Goal: Check status: Check status

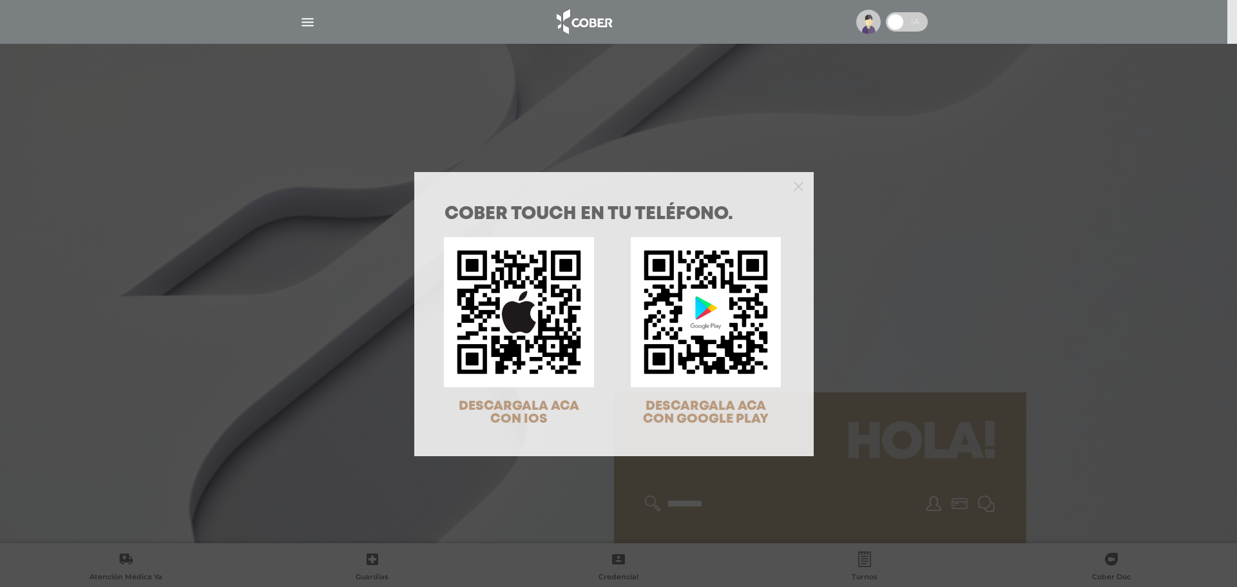
click at [845, 220] on div "COBER TOUCH en tu teléfono. DESCARGALA ACA CON IOS DESCARGALA ACA CON GOOGLE PL…" at bounding box center [618, 293] width 1237 height 587
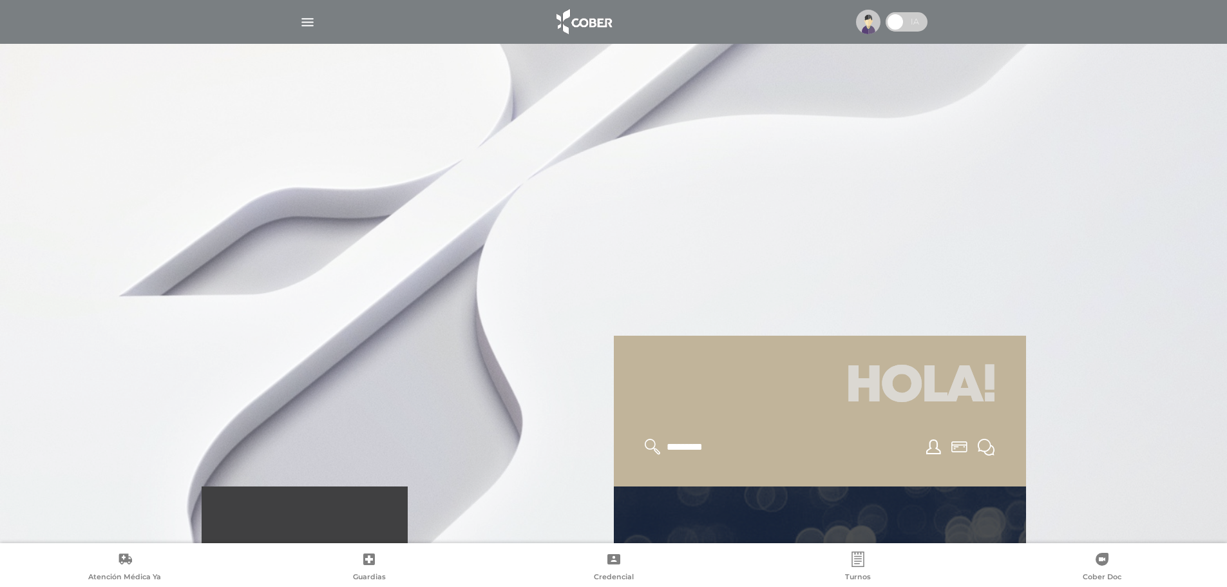
scroll to position [258, 0]
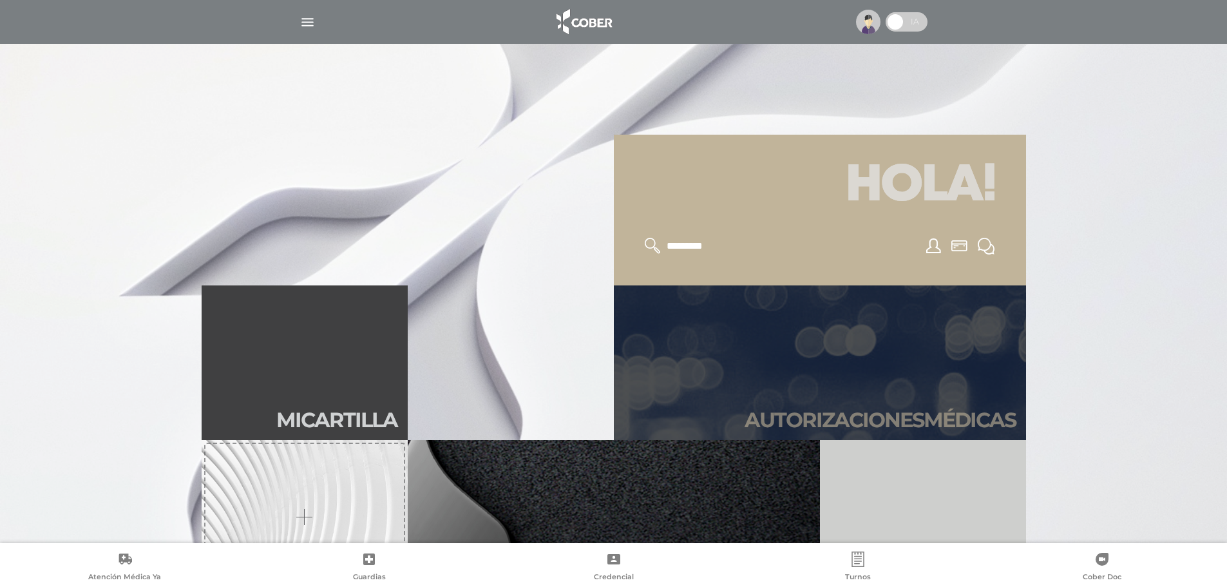
click at [851, 370] on link "Autori zaciones médicas" at bounding box center [820, 362] width 412 height 155
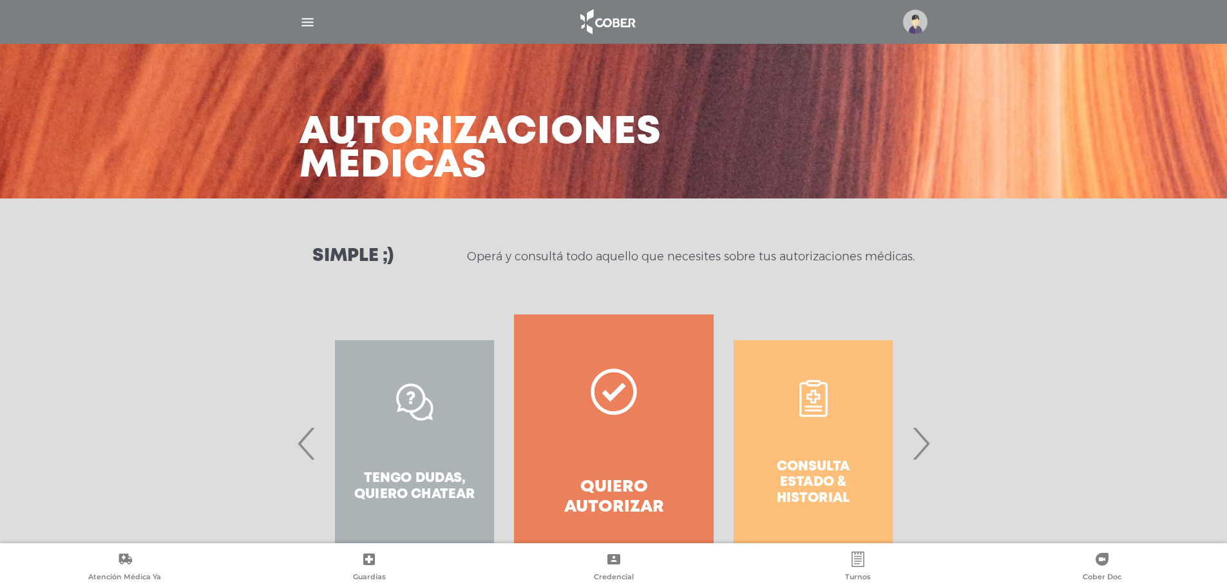
click at [922, 450] on span "›" at bounding box center [920, 443] width 25 height 70
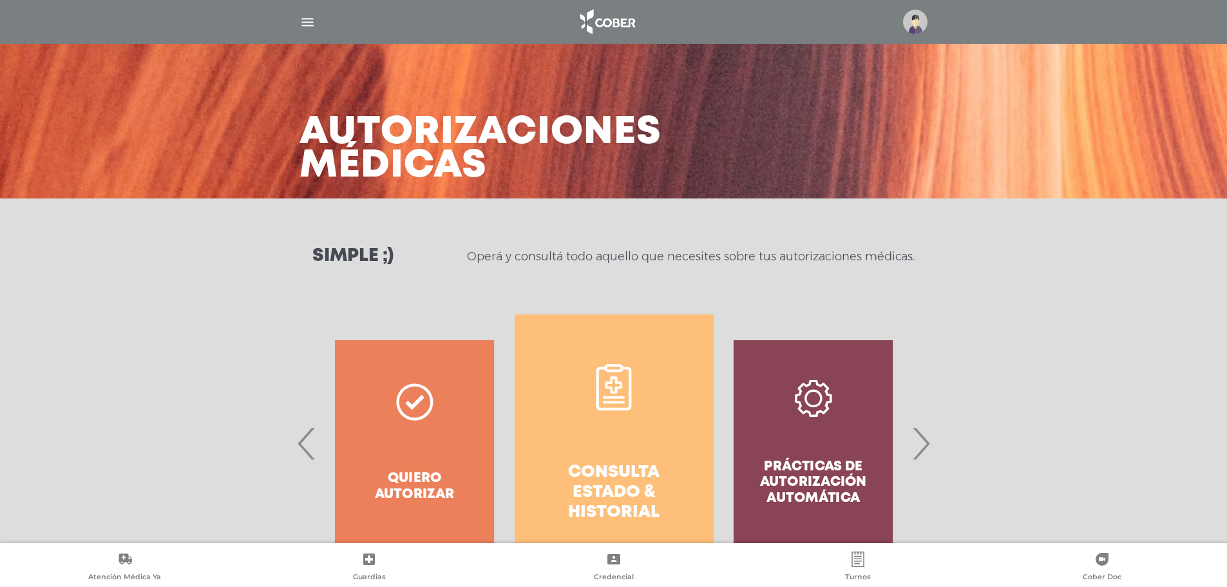
click at [557, 428] on link "Consulta estado & historial" at bounding box center [614, 443] width 199 height 258
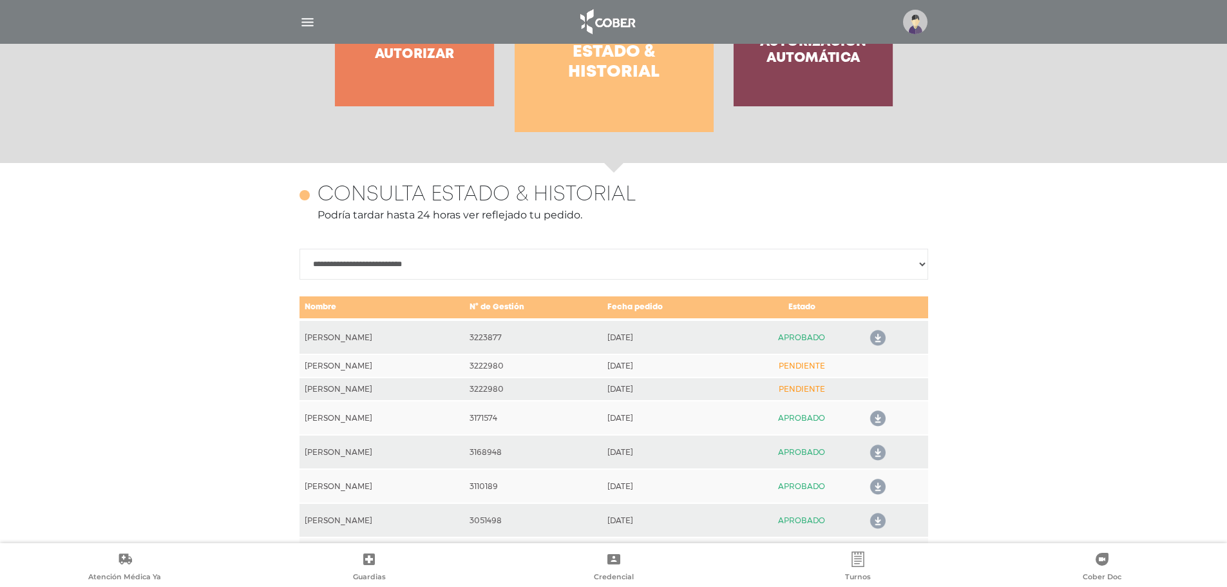
scroll to position [572, 0]
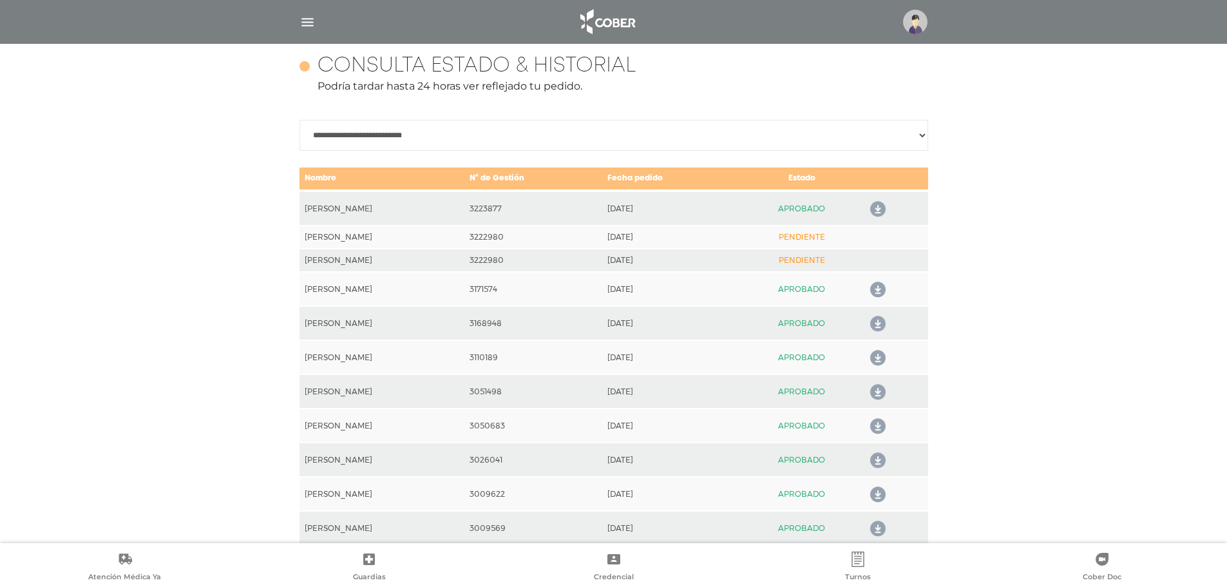
click at [886, 207] on icon at bounding box center [875, 209] width 21 height 21
